Goal: Navigation & Orientation: Find specific page/section

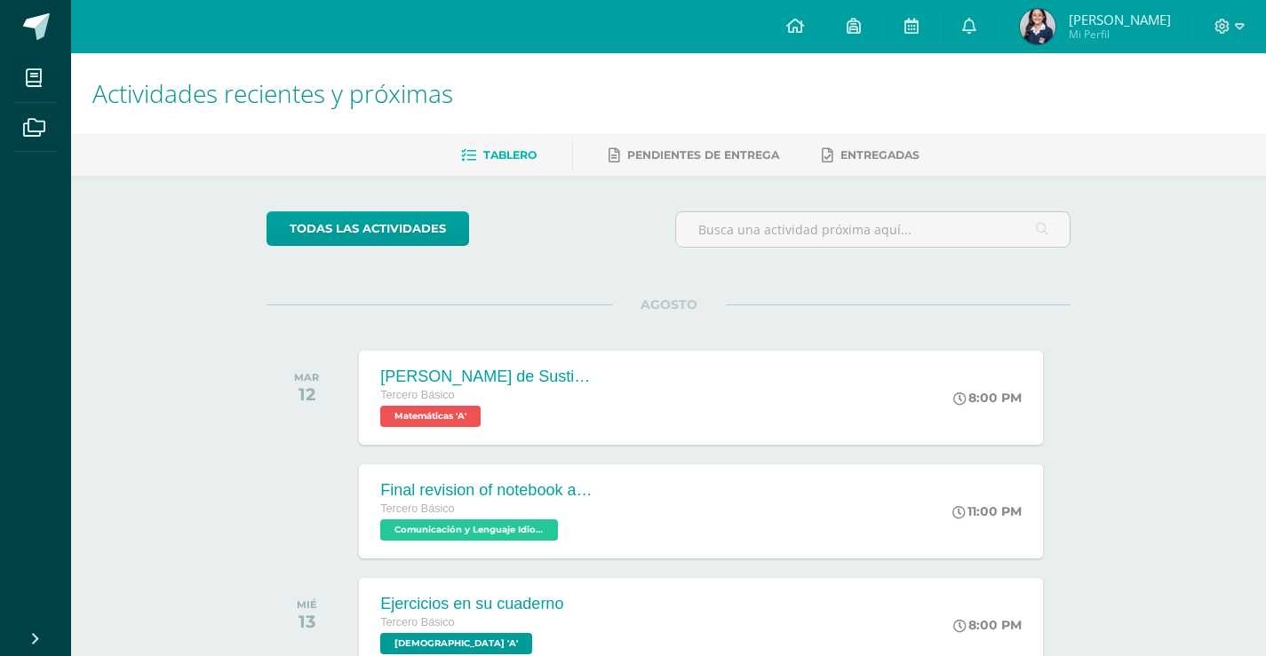
click at [1157, 461] on div "Actividades recientes y próximas Tablero Pendientes de entrega Entregadas todas…" at bounding box center [668, 589] width 1195 height 1072
click at [1167, 312] on div "Actividades recientes y próximas Tablero Pendientes de entrega Entregadas todas…" at bounding box center [668, 589] width 1195 height 1072
click at [1222, 384] on div "Actividades recientes y próximas Tablero Pendientes de entrega Entregadas todas…" at bounding box center [668, 589] width 1195 height 1072
click at [1066, 295] on div "todas las Actividades No tienes actividades Échale un vistazo a los demás perío…" at bounding box center [668, 651] width 875 height 950
click at [871, 291] on div "todas las Actividades No tienes actividades Échale un vistazo a los demás perío…" at bounding box center [668, 651] width 875 height 950
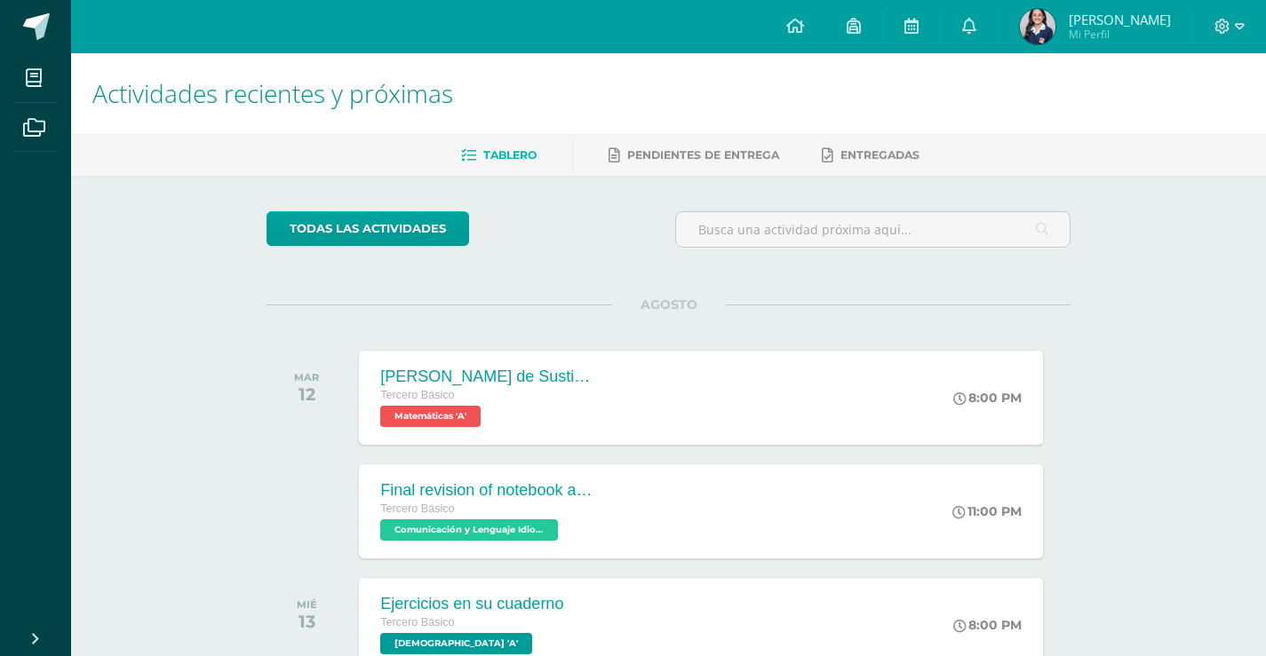
drag, startPoint x: 1179, startPoint y: 309, endPoint x: 1116, endPoint y: 225, distance: 105.4
click at [1175, 298] on div "Actividades recientes y próximas Tablero Pendientes de entrega Entregadas todas…" at bounding box center [668, 589] width 1195 height 1072
click at [1099, 316] on div "todas las Actividades No tienes actividades Échale un vistazo a los demás perío…" at bounding box center [668, 651] width 875 height 950
click at [1181, 325] on div "Actividades recientes y próximas Tablero Pendientes de entrega Entregadas todas…" at bounding box center [668, 589] width 1195 height 1072
click at [1162, 374] on div "Actividades recientes y próximas Tablero Pendientes de entrega Entregadas todas…" at bounding box center [668, 589] width 1195 height 1072
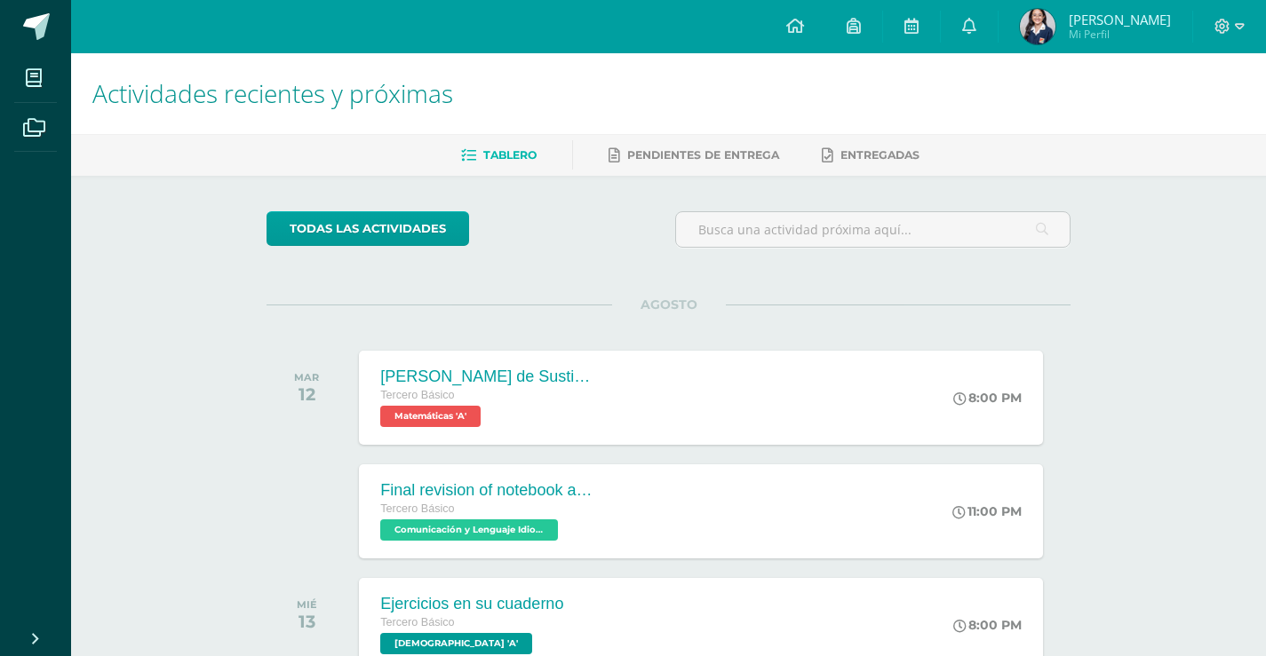
drag, startPoint x: 1100, startPoint y: 313, endPoint x: 1247, endPoint y: 90, distance: 267.3
click at [1101, 308] on div "todas las Actividades No tienes actividades Échale un vistazo a los demás perío…" at bounding box center [668, 651] width 875 height 950
